Goal: Transaction & Acquisition: Purchase product/service

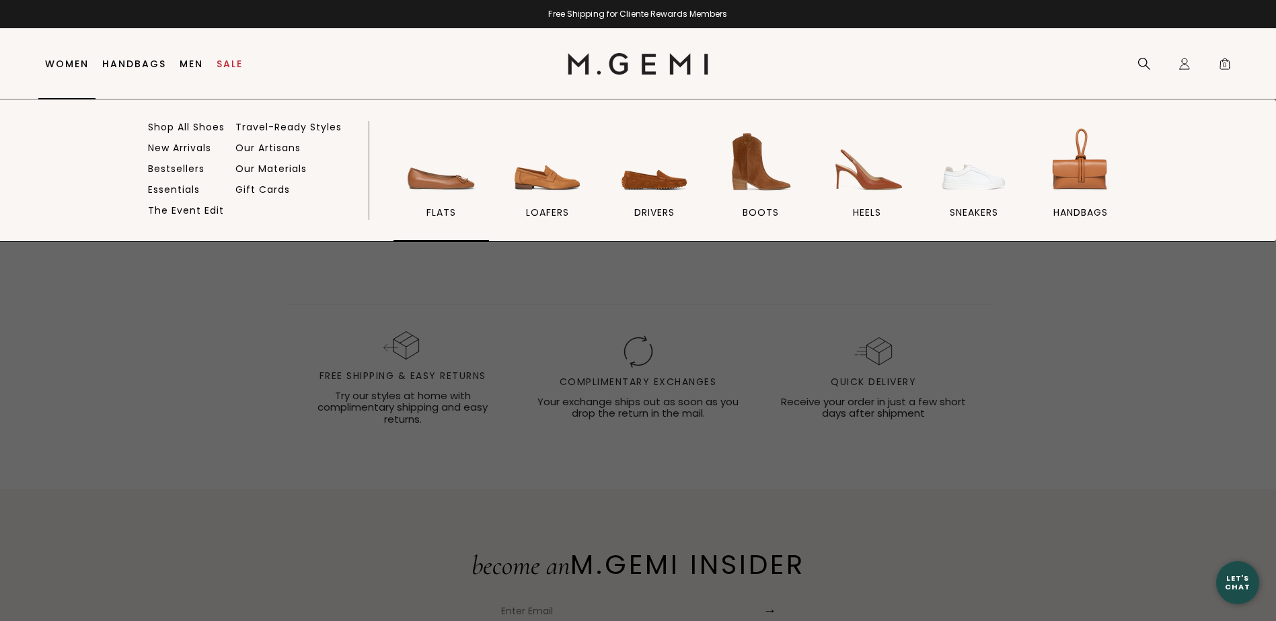
click at [450, 171] on img at bounding box center [441, 161] width 75 height 75
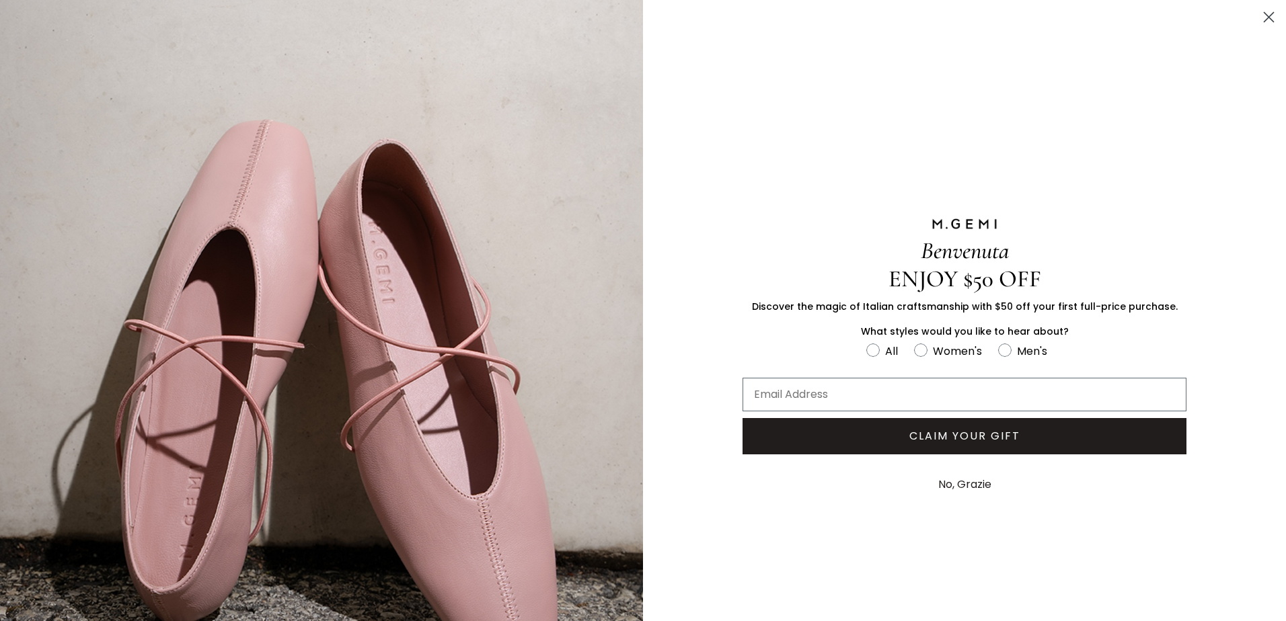
click at [1258, 17] on circle "Close dialog" at bounding box center [1269, 17] width 22 height 22
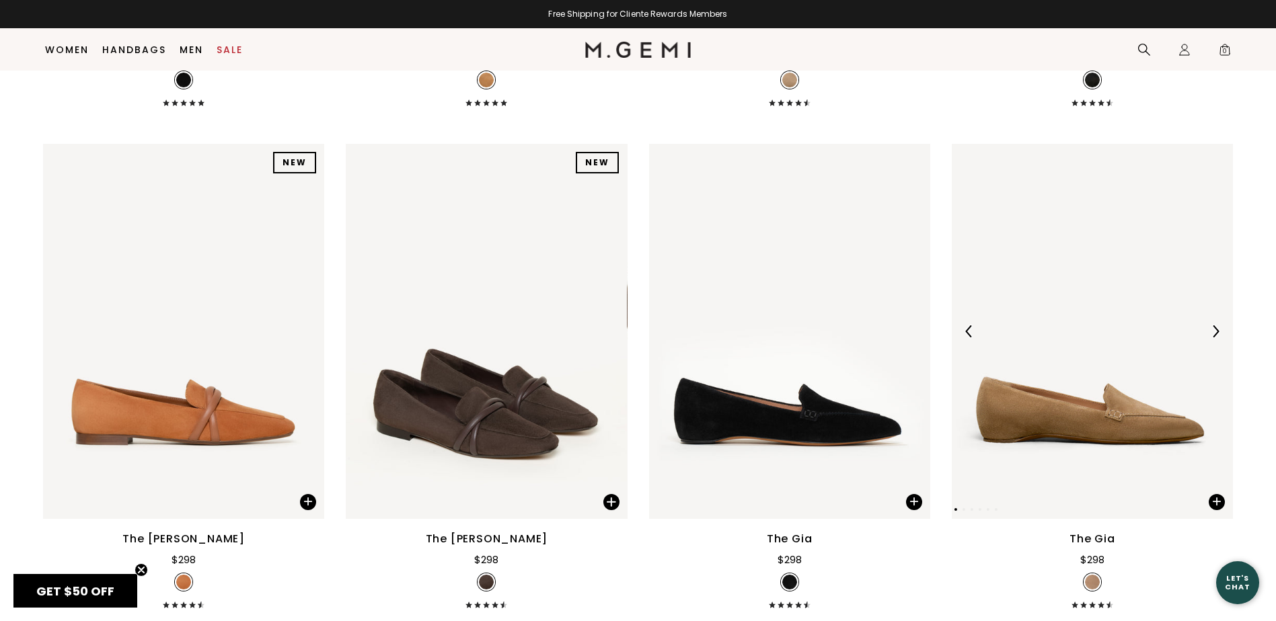
scroll to position [779, 0]
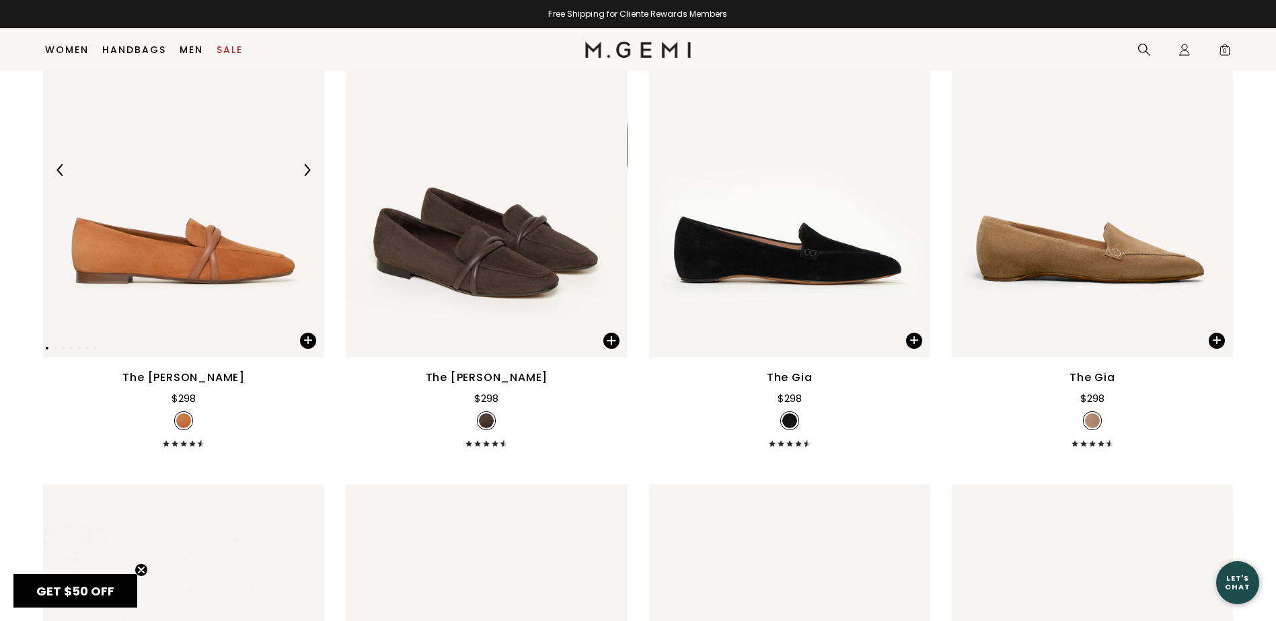
click at [308, 178] on div at bounding box center [307, 170] width 22 height 22
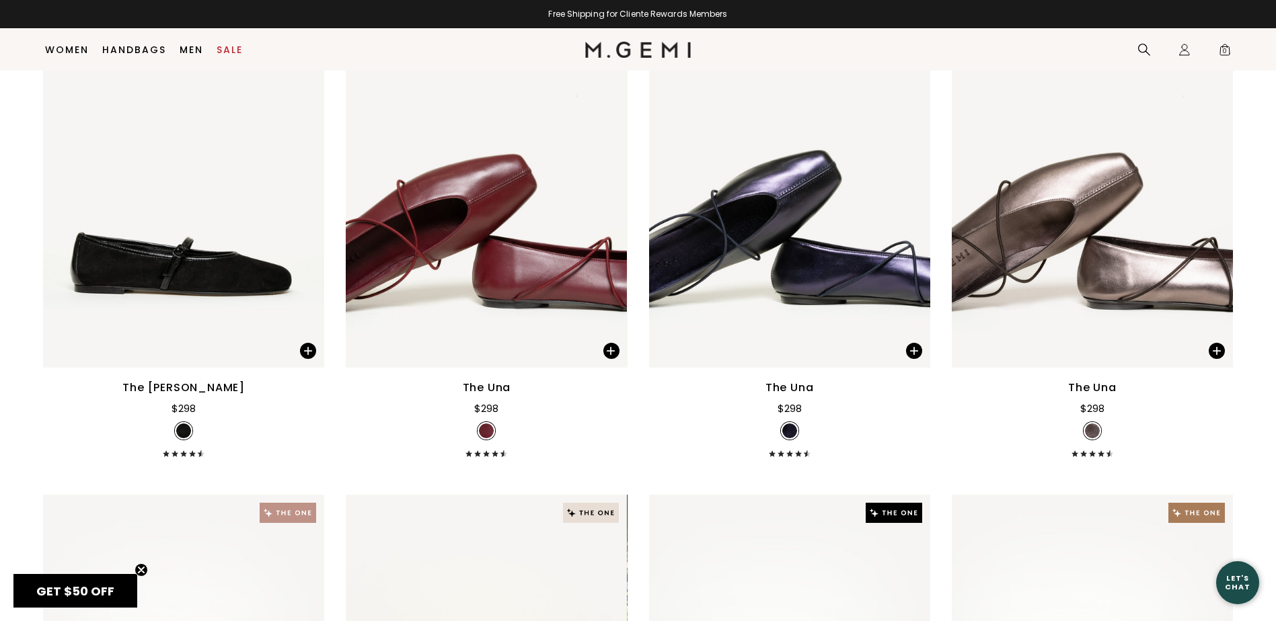
scroll to position [3267, 0]
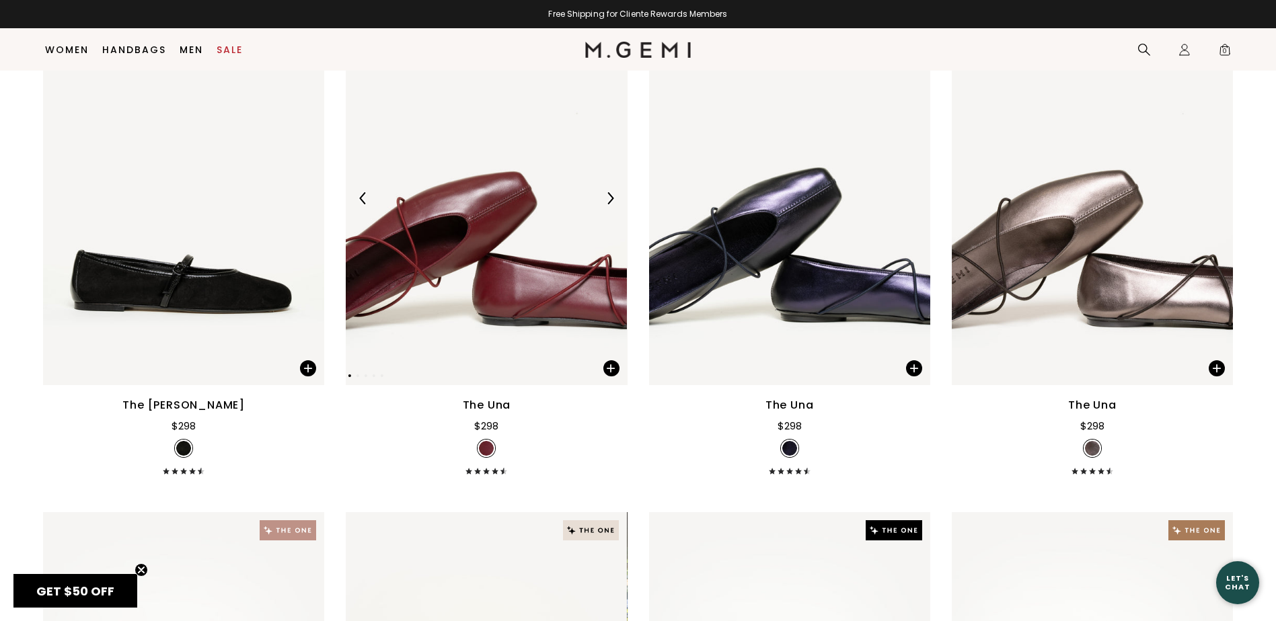
click at [622, 196] on div at bounding box center [486, 199] width 281 height 22
click at [608, 196] on img at bounding box center [610, 198] width 12 height 12
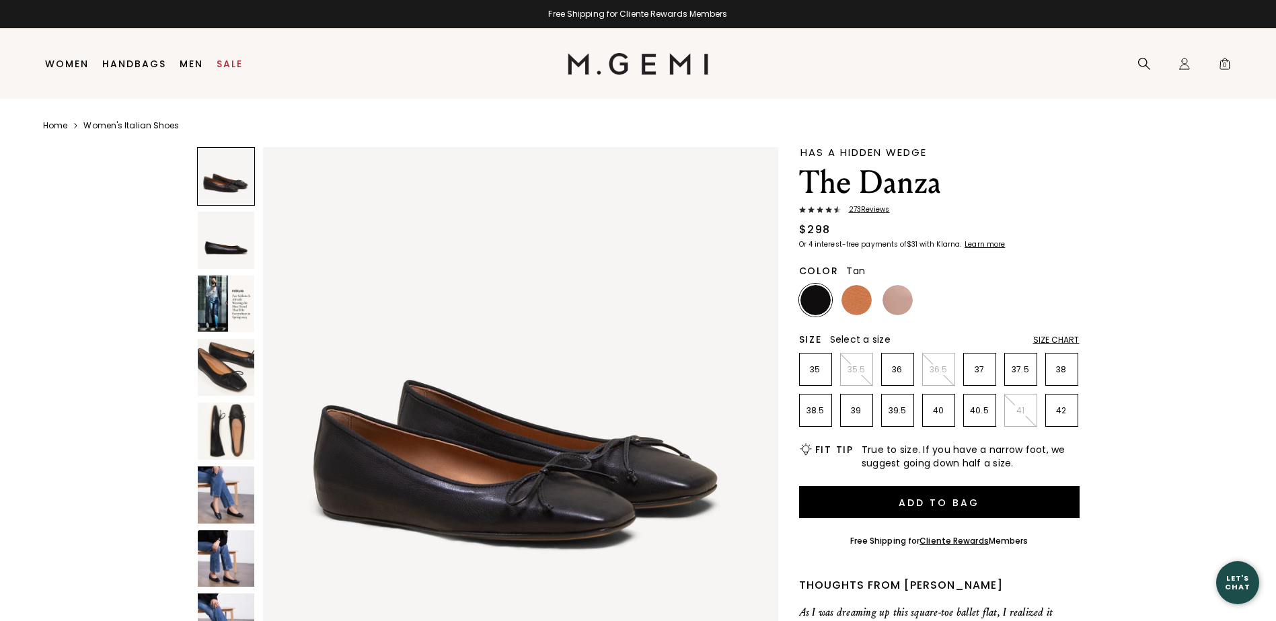
click at [863, 311] on img at bounding box center [856, 300] width 30 height 30
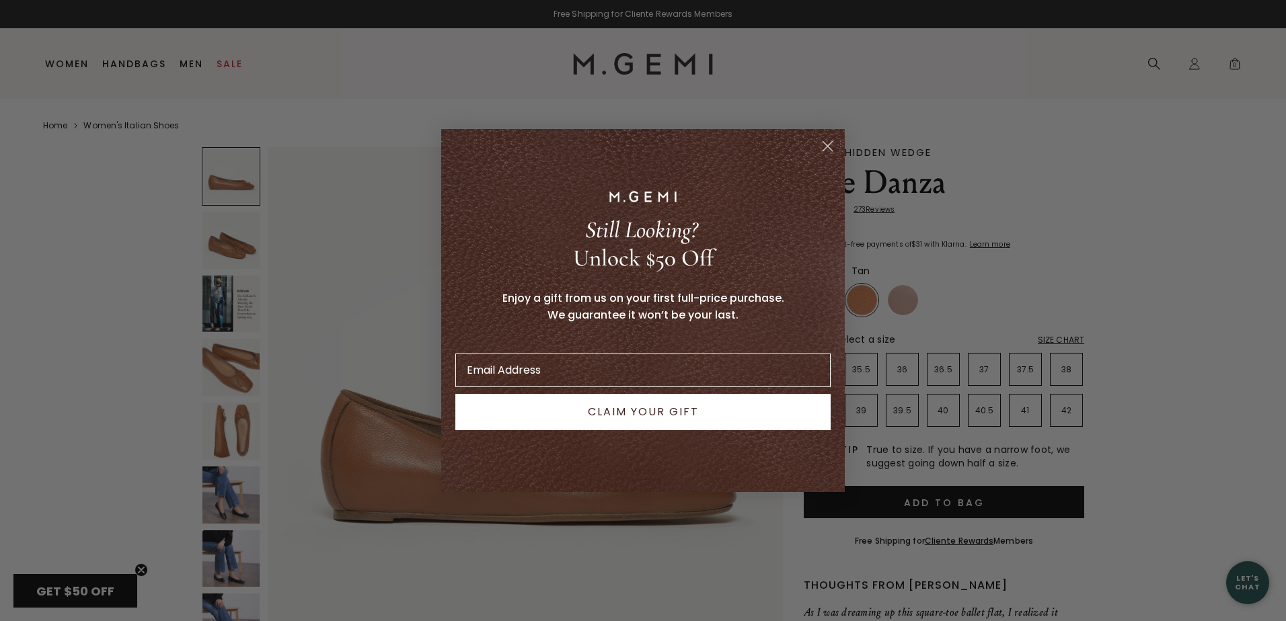
click at [833, 147] on circle "Close dialog" at bounding box center [828, 146] width 22 height 22
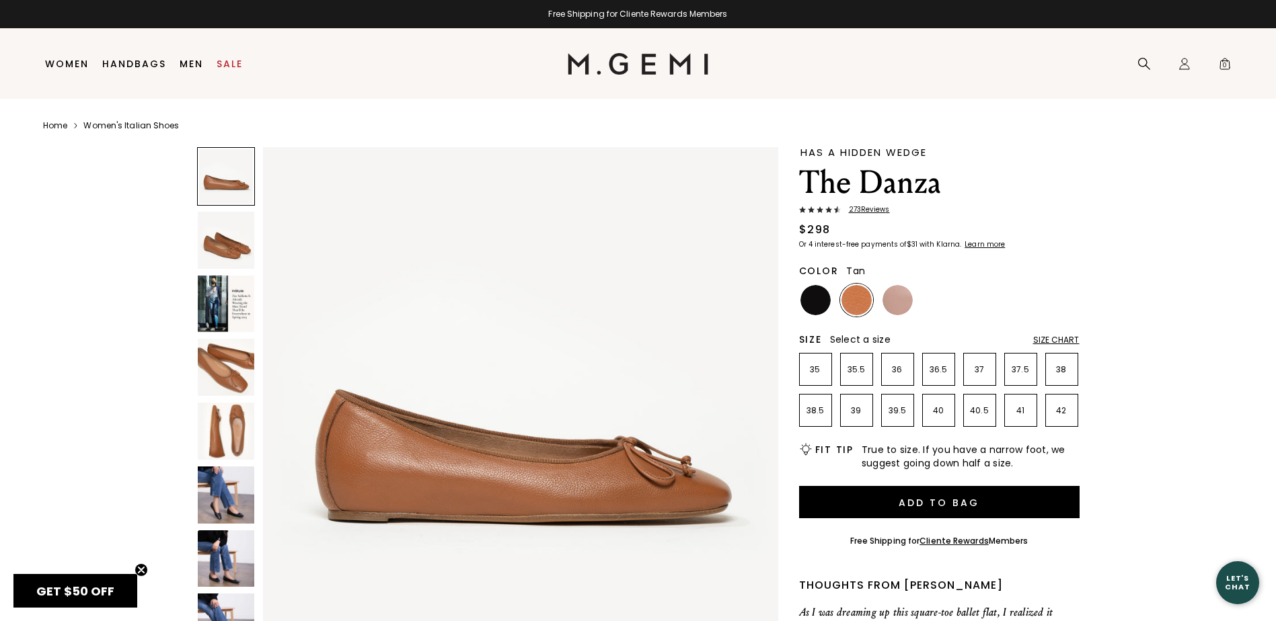
click at [238, 351] on img at bounding box center [226, 367] width 57 height 57
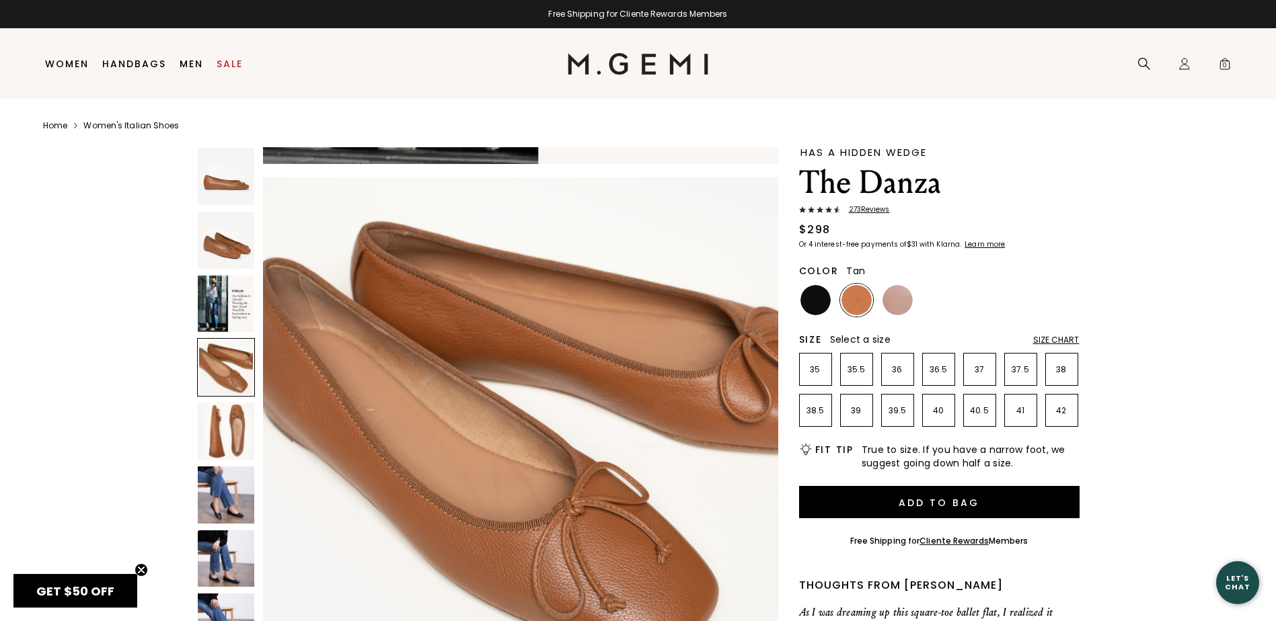
click at [223, 301] on img at bounding box center [226, 304] width 57 height 57
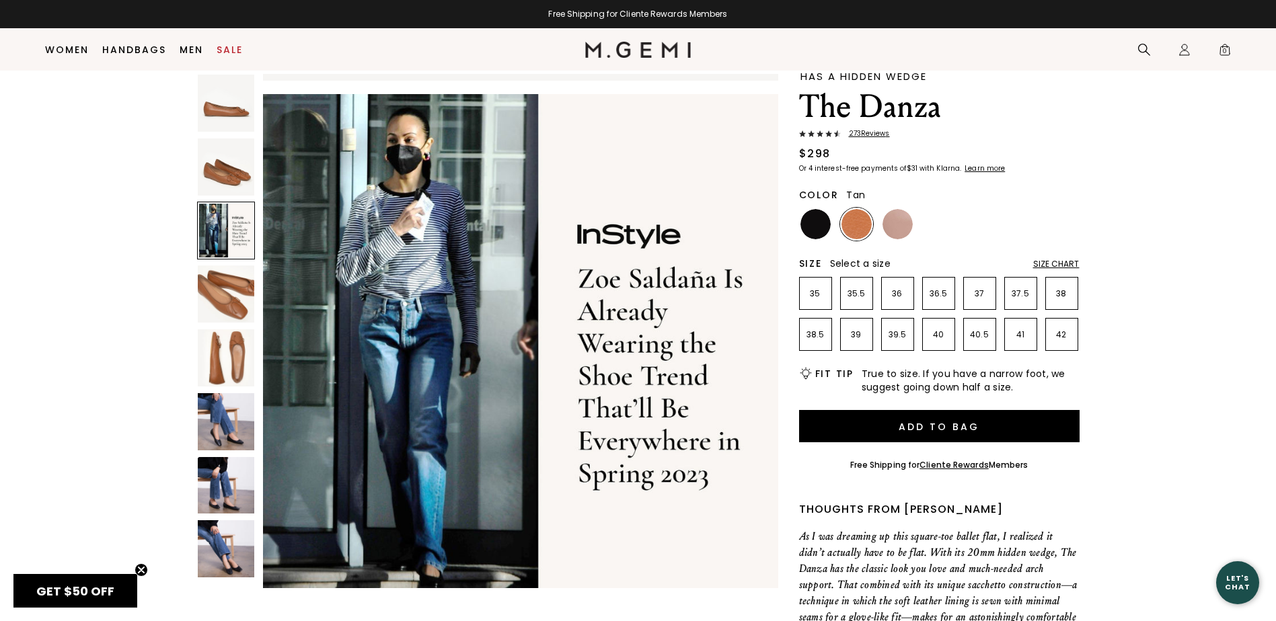
scroll to position [39, 0]
